Goal: Task Accomplishment & Management: Use online tool/utility

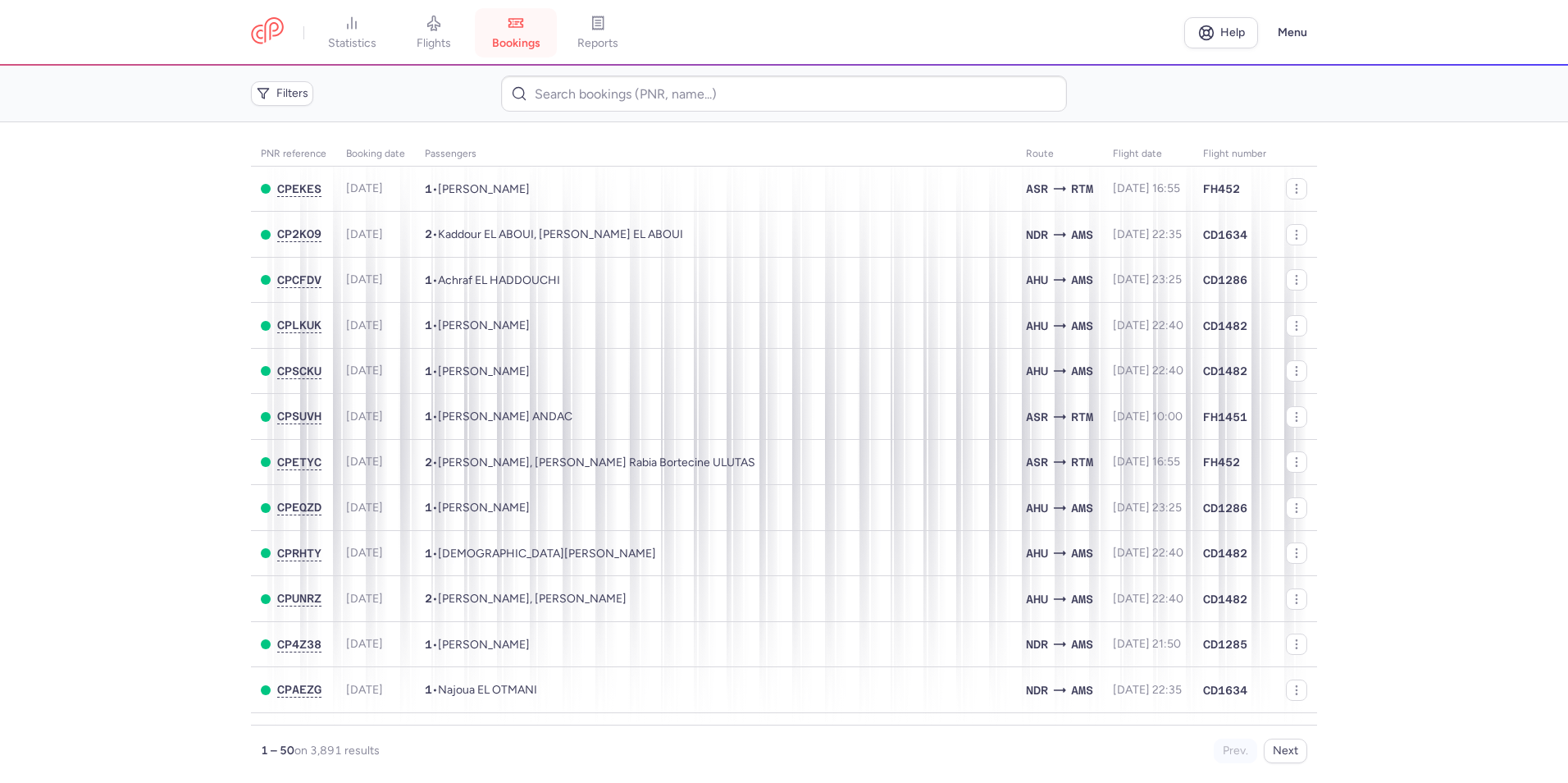
click at [524, 50] on span "bookings" at bounding box center [516, 43] width 49 height 14
drag, startPoint x: 449, startPoint y: 52, endPoint x: 478, endPoint y: 49, distance: 29.2
click at [449, 51] on link "flights" at bounding box center [434, 32] width 82 height 36
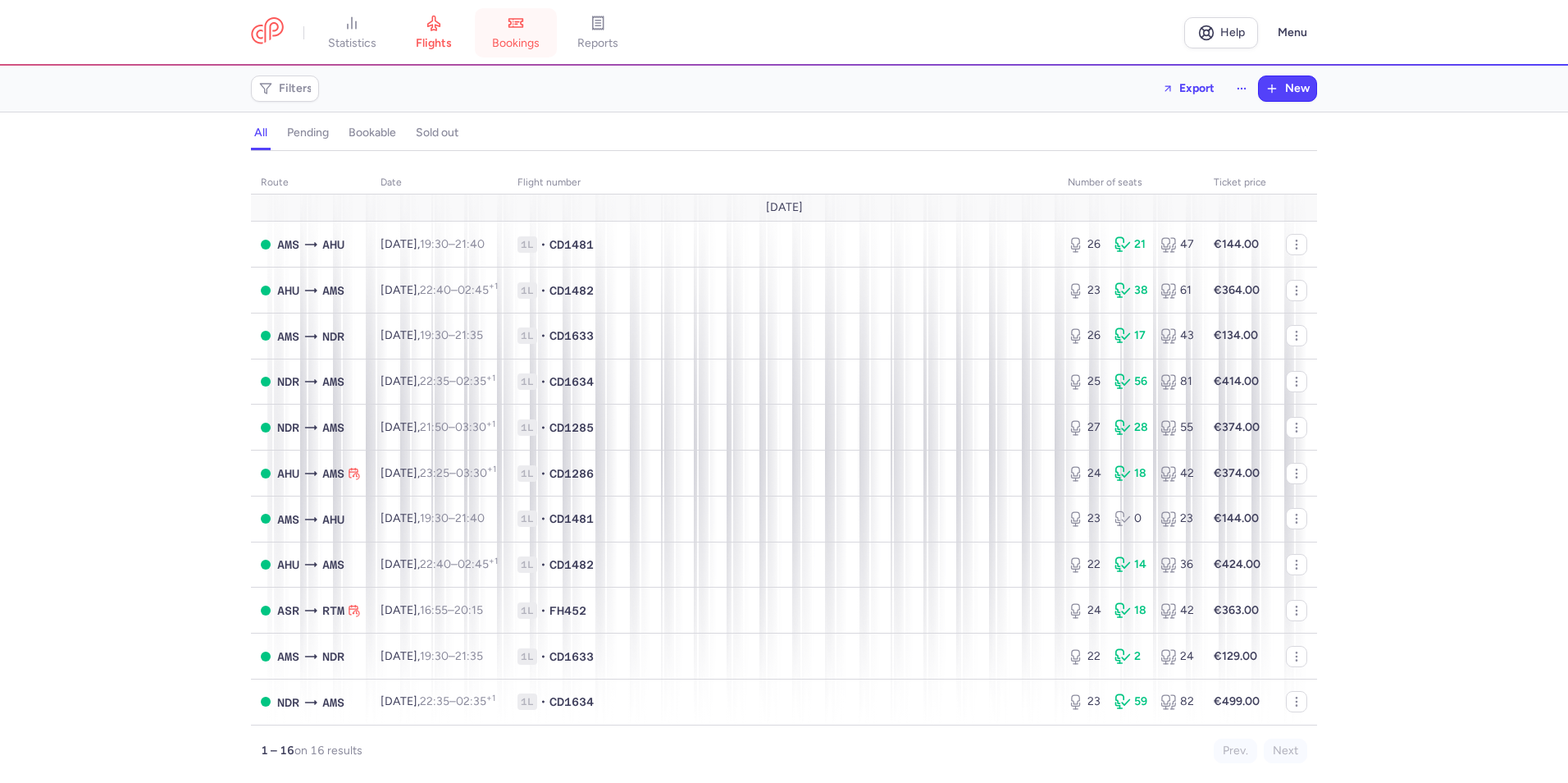
click at [511, 42] on span "bookings" at bounding box center [516, 43] width 48 height 14
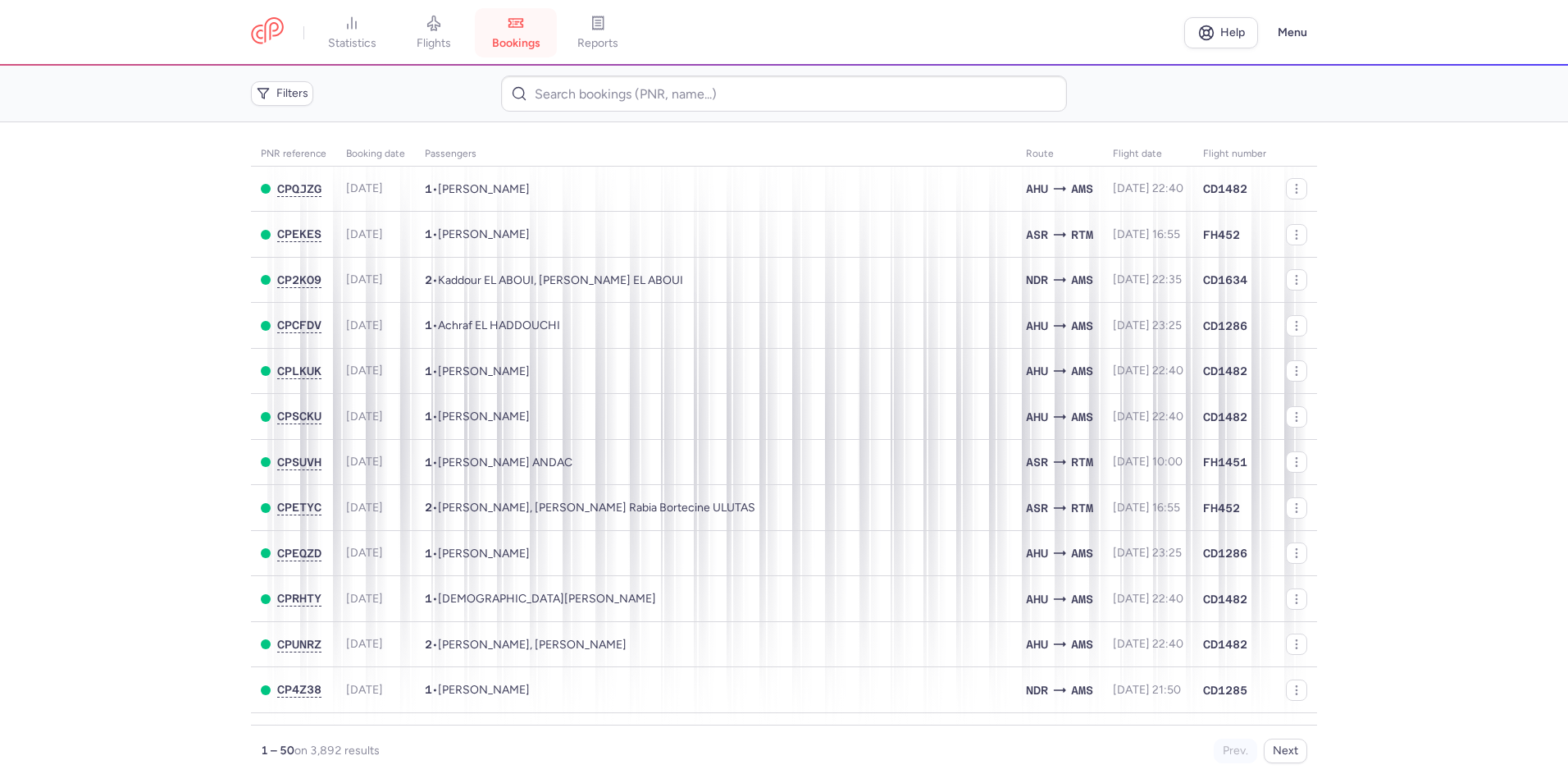
click at [511, 42] on span "bookings" at bounding box center [516, 43] width 49 height 14
click at [541, 46] on span "bookings" at bounding box center [516, 43] width 49 height 14
click at [451, 37] on span "flights" at bounding box center [434, 43] width 34 height 14
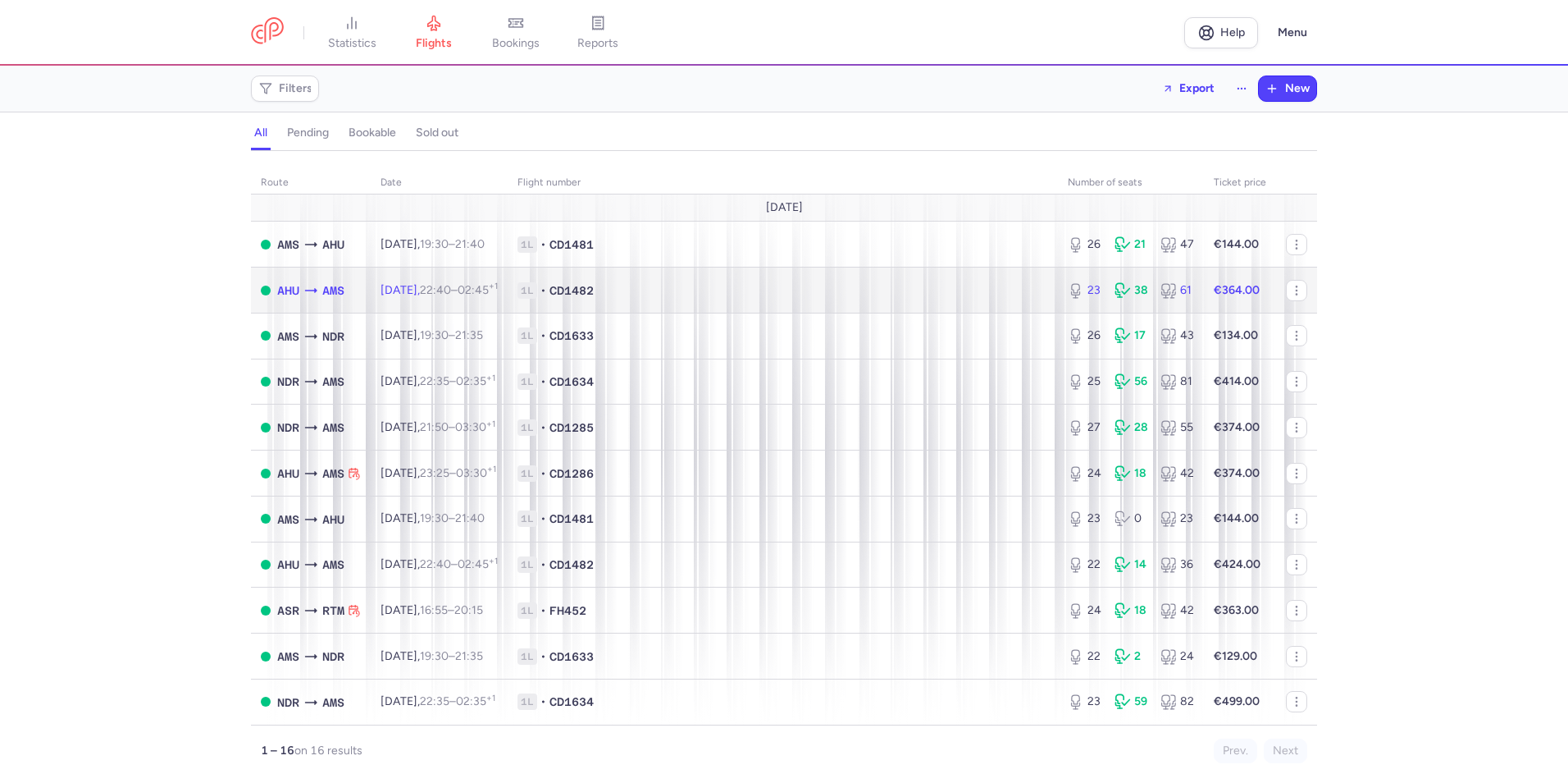
click at [660, 294] on span "1L • CD1482" at bounding box center [783, 290] width 531 height 16
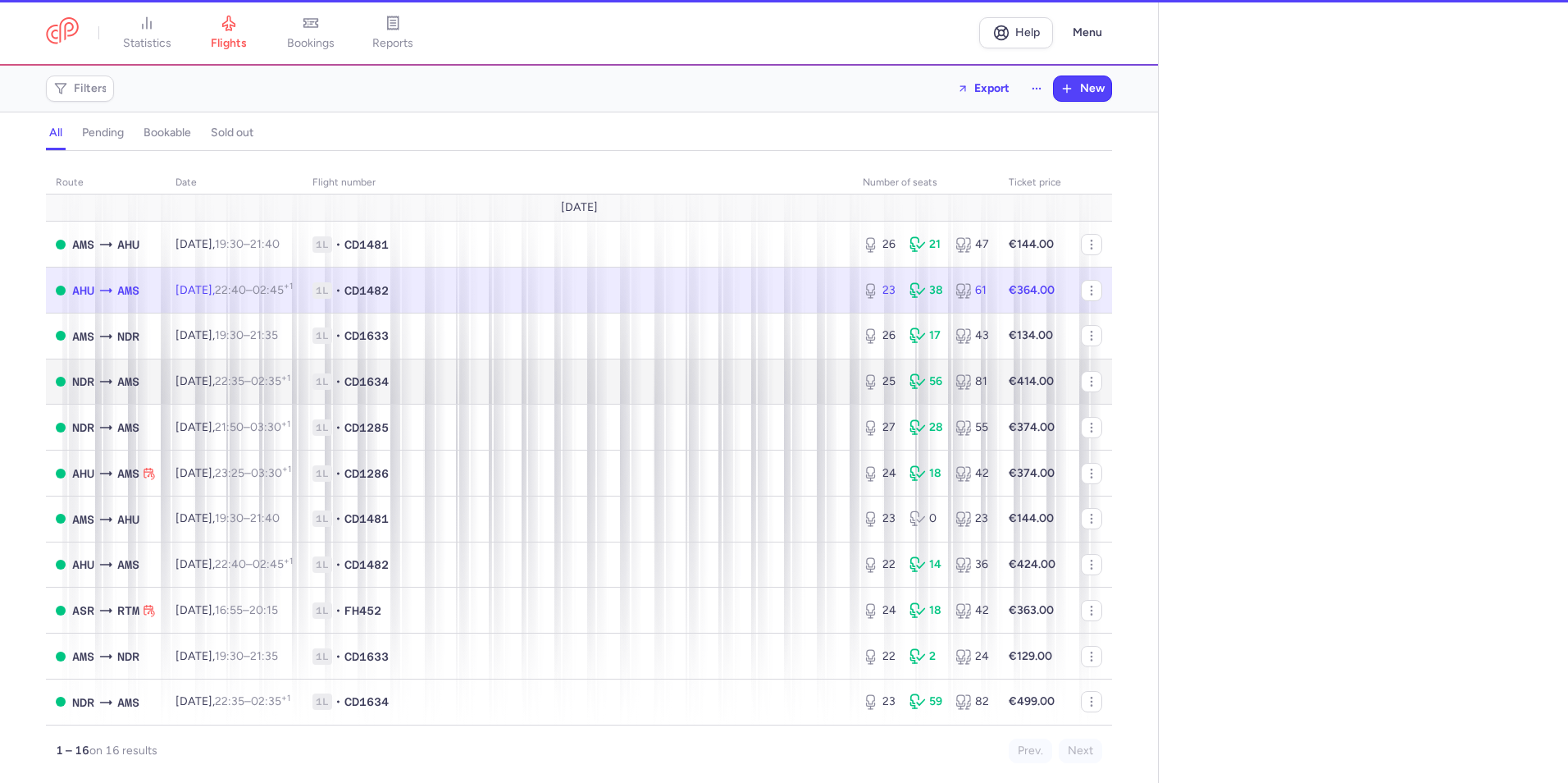
select select "days"
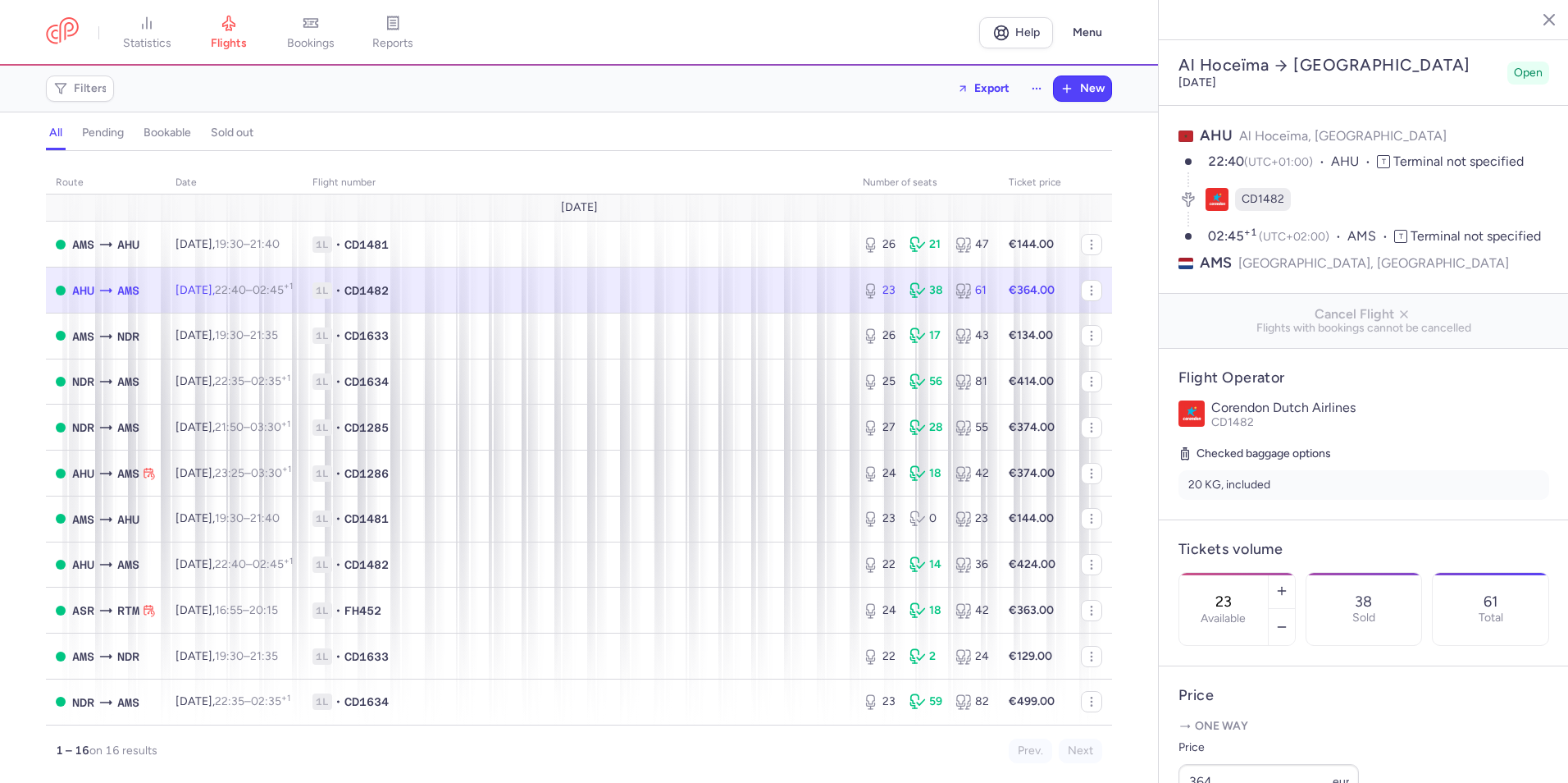
scroll to position [492, 0]
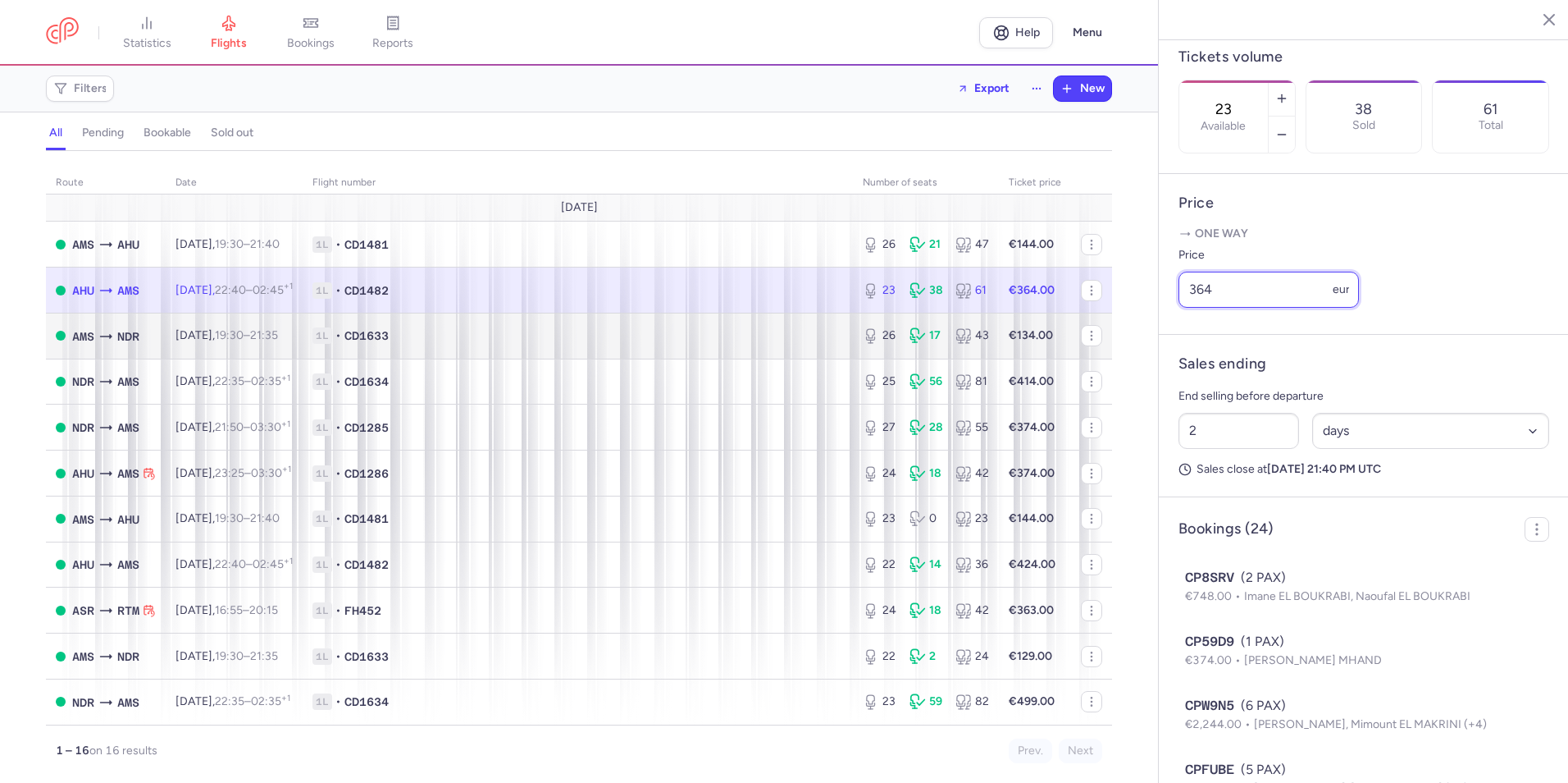
drag, startPoint x: 1175, startPoint y: 347, endPoint x: 1067, endPoint y: 344, distance: 108.0
click at [1066, 346] on div "statistics flights bookings reports Help Menu Filters Export New all pending bo…" at bounding box center [784, 391] width 1568 height 783
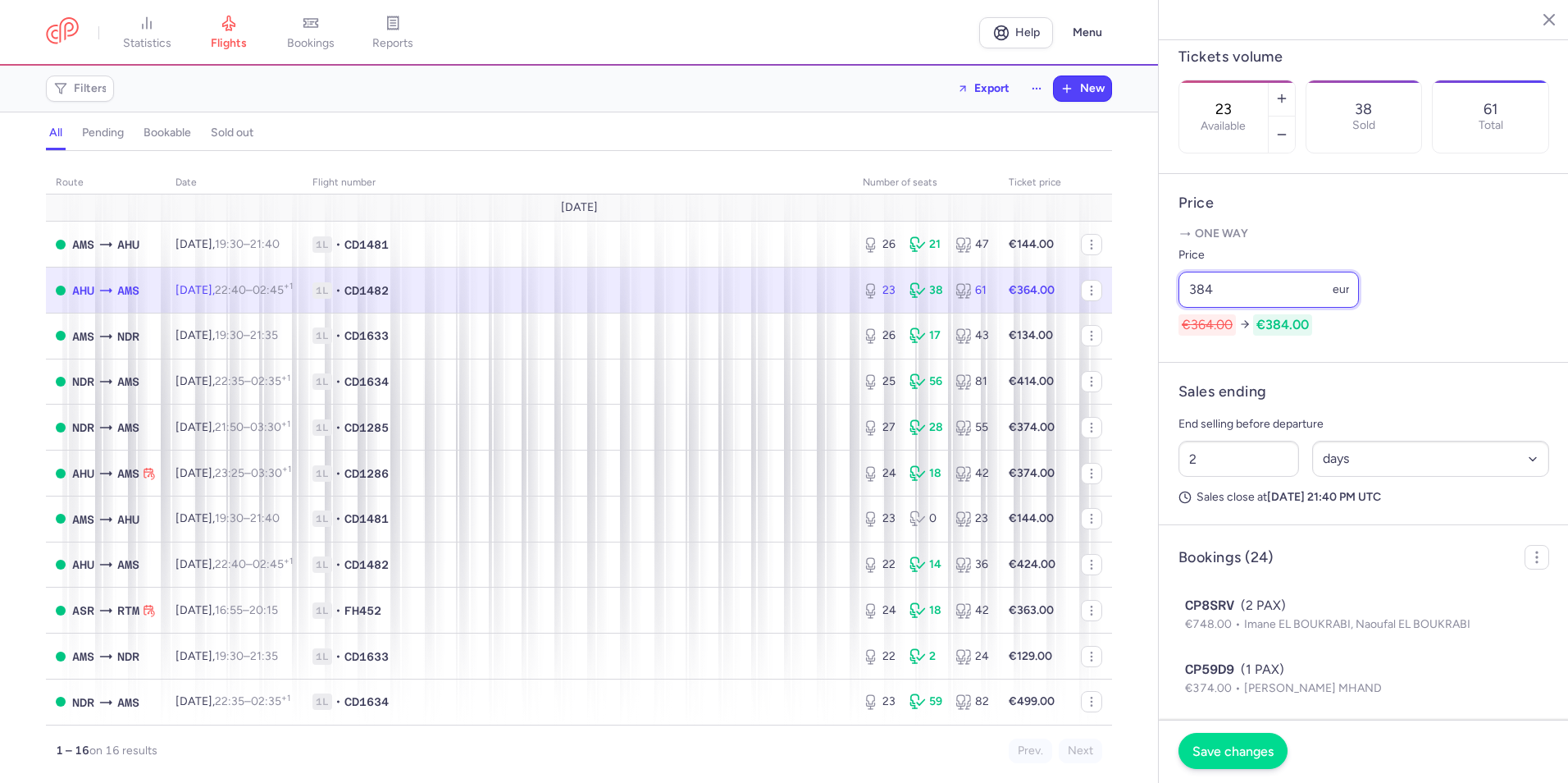
type input "384"
click at [1215, 758] on button "Save changes" at bounding box center [1233, 751] width 109 height 36
